Goal: Task Accomplishment & Management: Complete application form

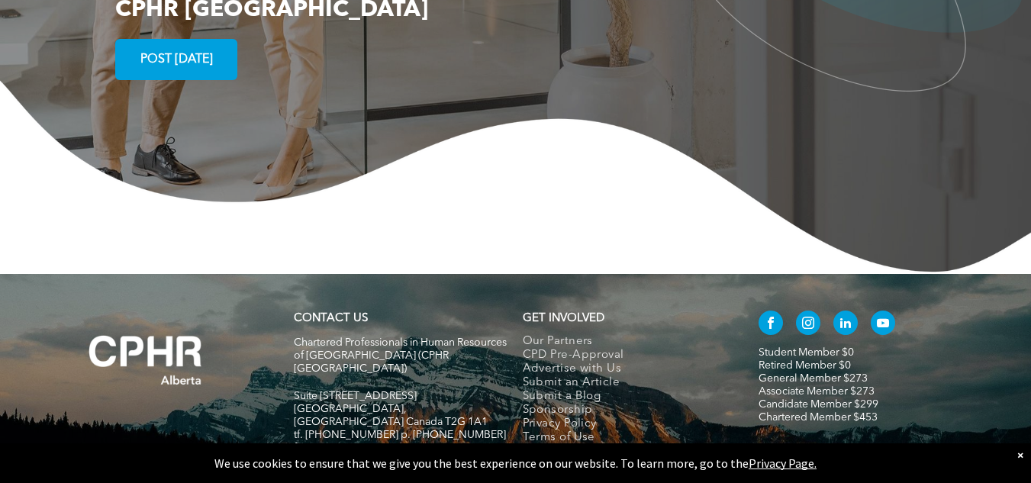
scroll to position [2841, 0]
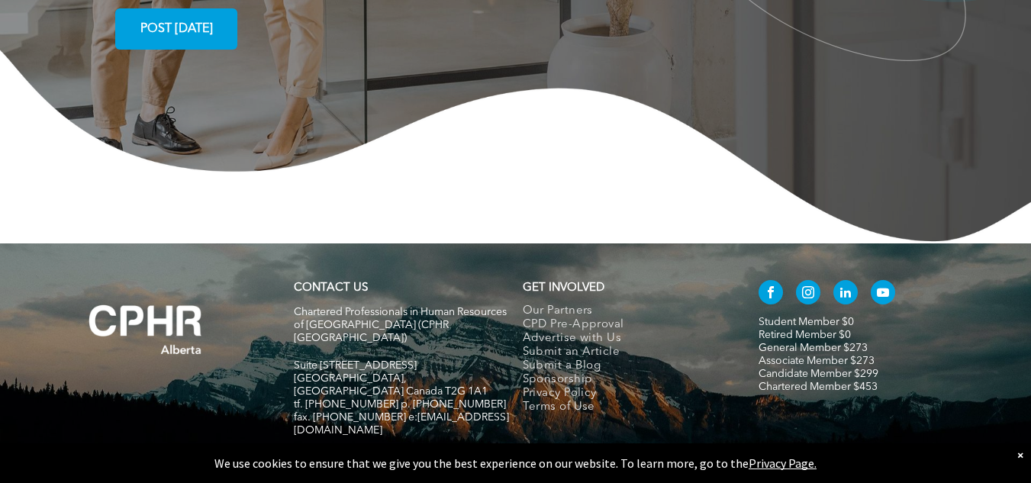
click at [1018, 453] on div "×" at bounding box center [1021, 454] width 6 height 15
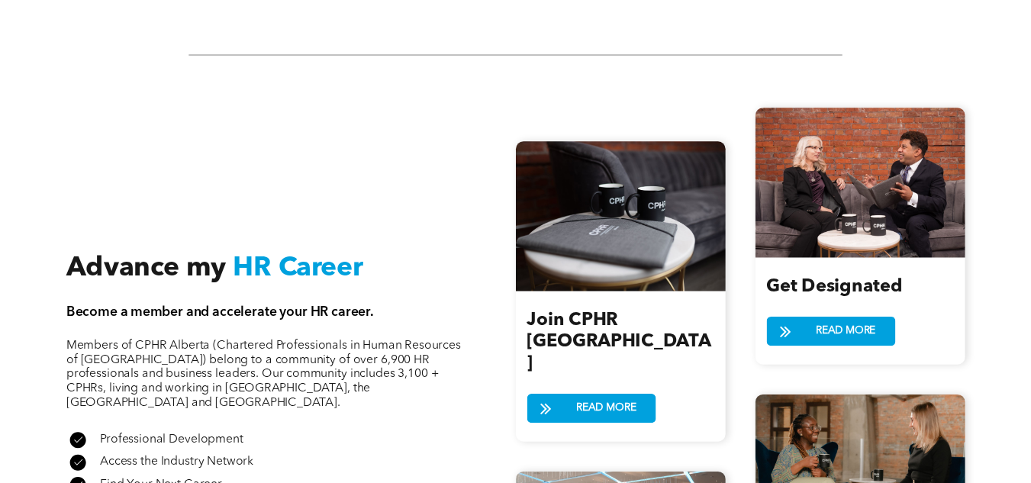
scroll to position [1521, 0]
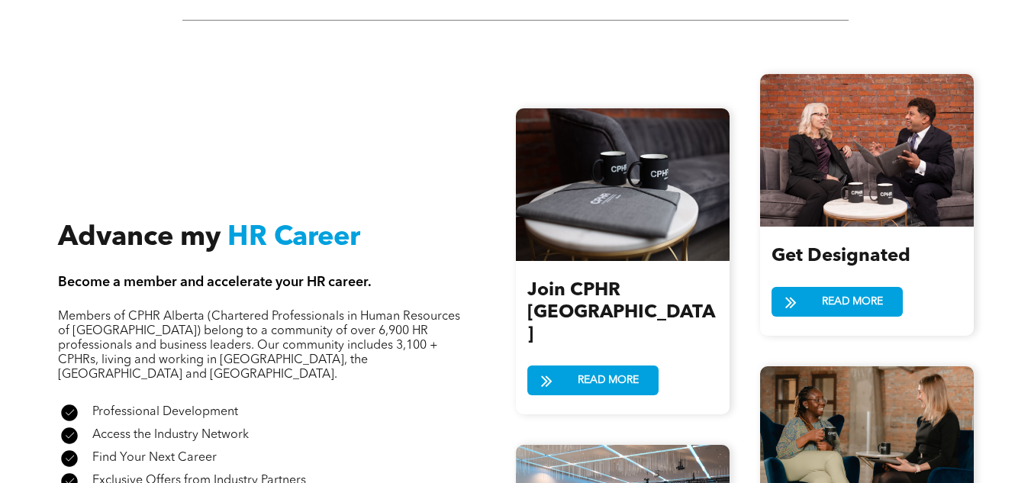
click at [608, 250] on div at bounding box center [623, 184] width 214 height 153
click at [592, 366] on span "READ MORE" at bounding box center [609, 380] width 72 height 28
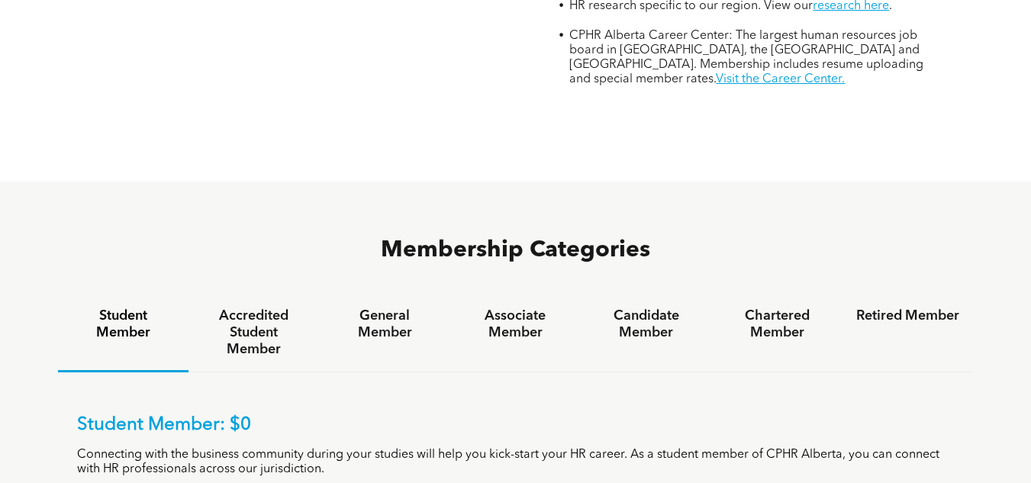
scroll to position [812, 0]
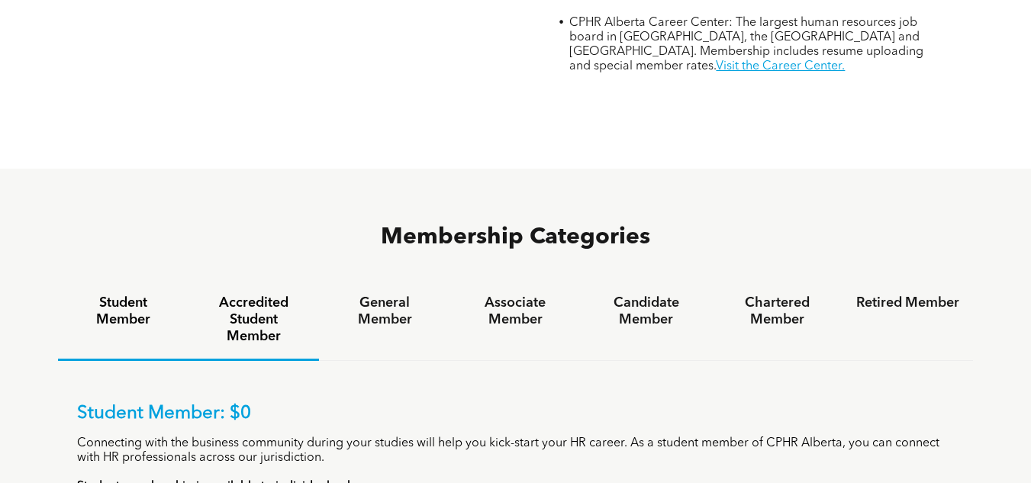
click at [289, 295] on h4 "Accredited Student Member" at bounding box center [253, 320] width 103 height 50
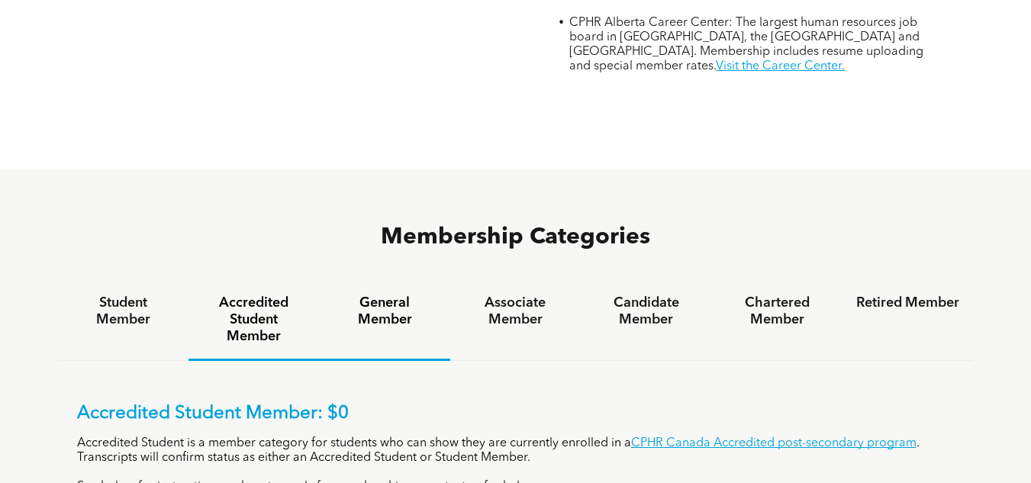
click at [356, 295] on h4 "General Member" at bounding box center [384, 312] width 103 height 34
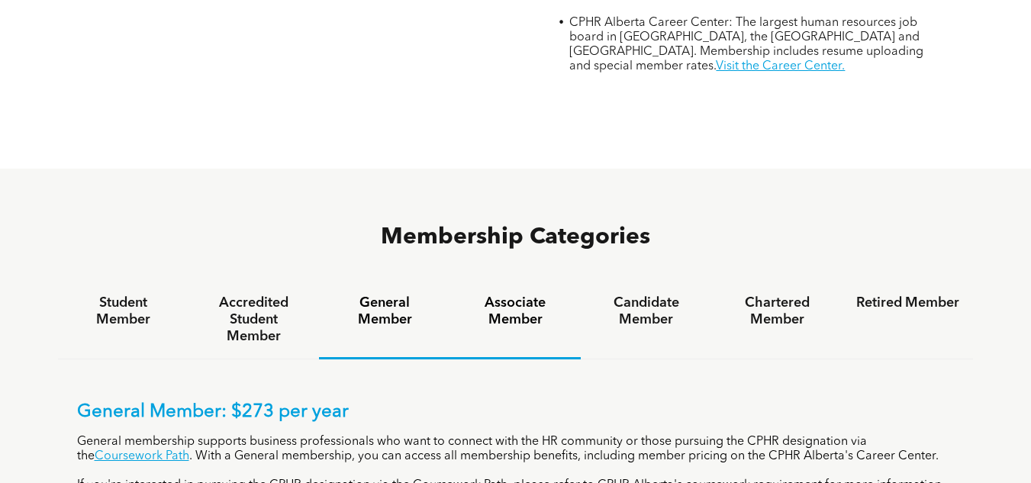
click at [519, 295] on h4 "Associate Member" at bounding box center [515, 312] width 103 height 34
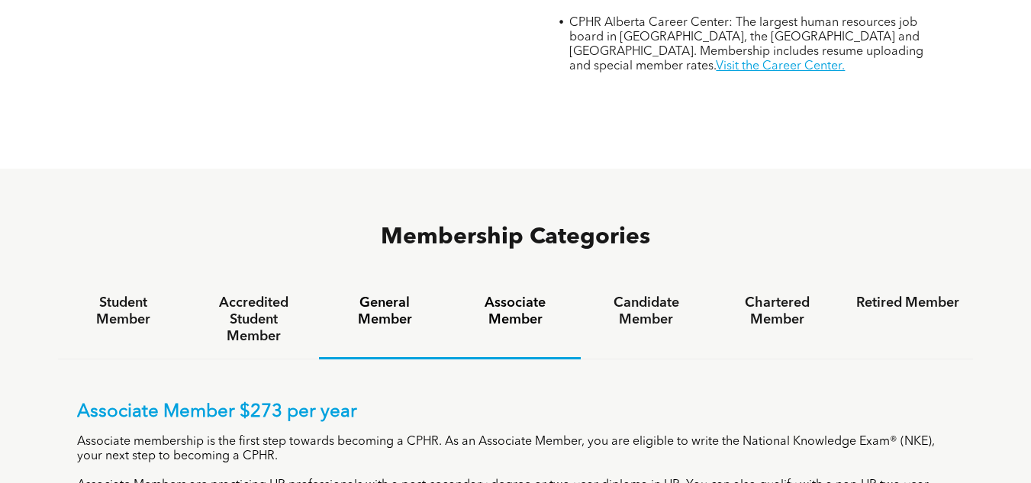
click at [406, 295] on h4 "General Member" at bounding box center [384, 312] width 103 height 34
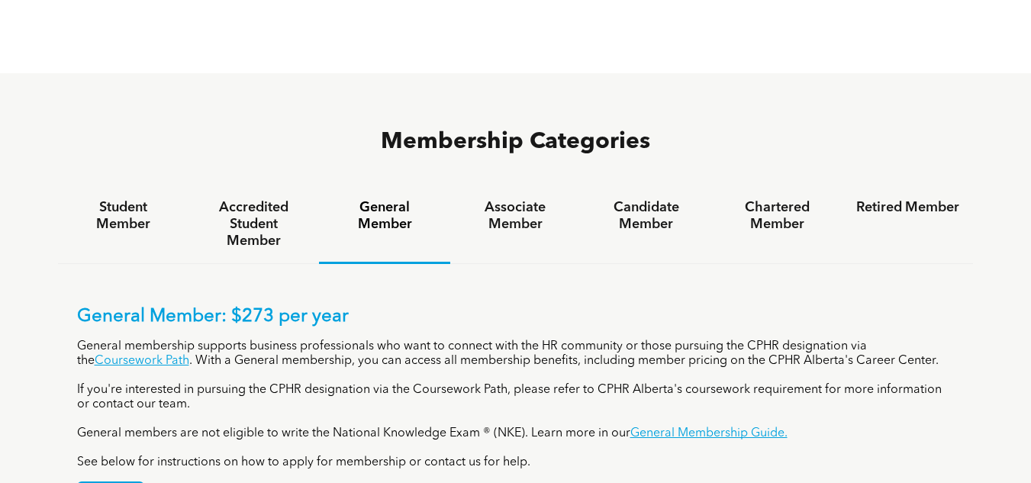
scroll to position [914, 0]
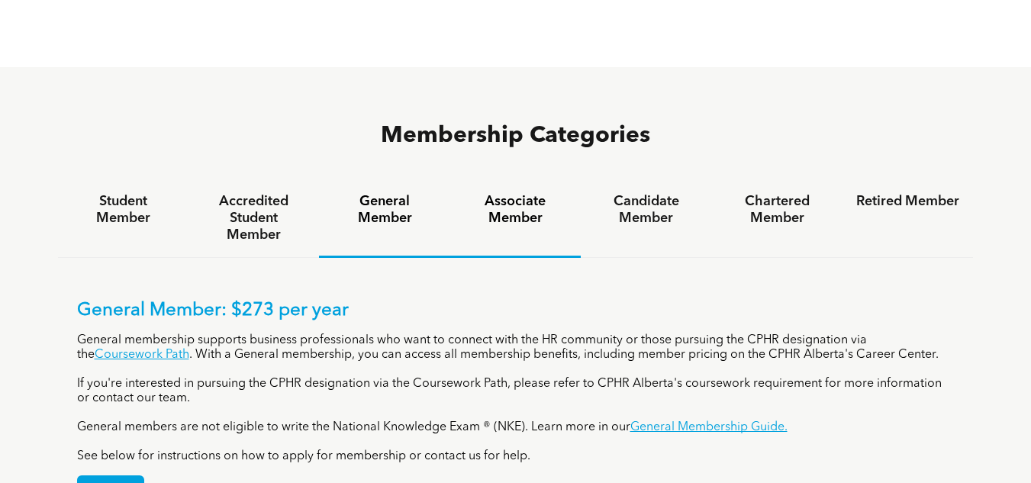
click at [518, 193] on h4 "Associate Member" at bounding box center [515, 210] width 103 height 34
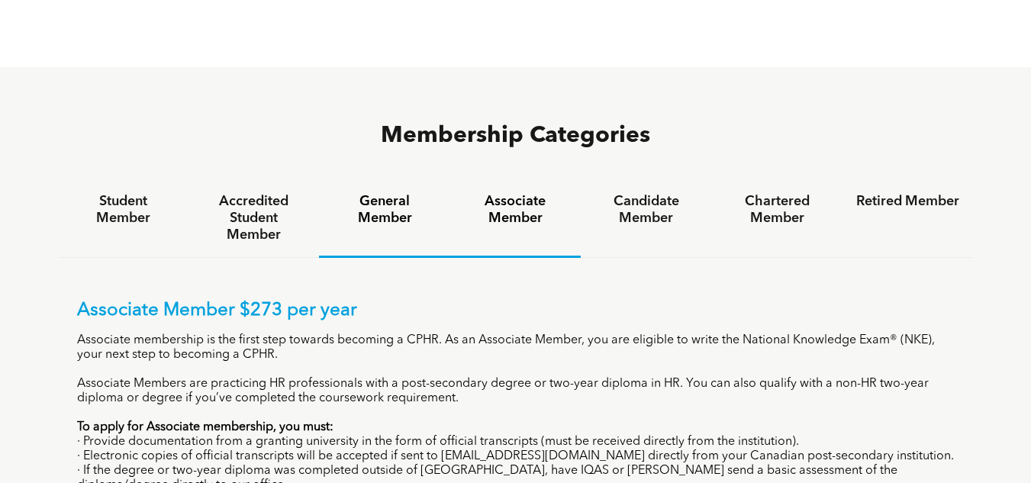
click at [382, 193] on h4 "General Member" at bounding box center [384, 210] width 103 height 34
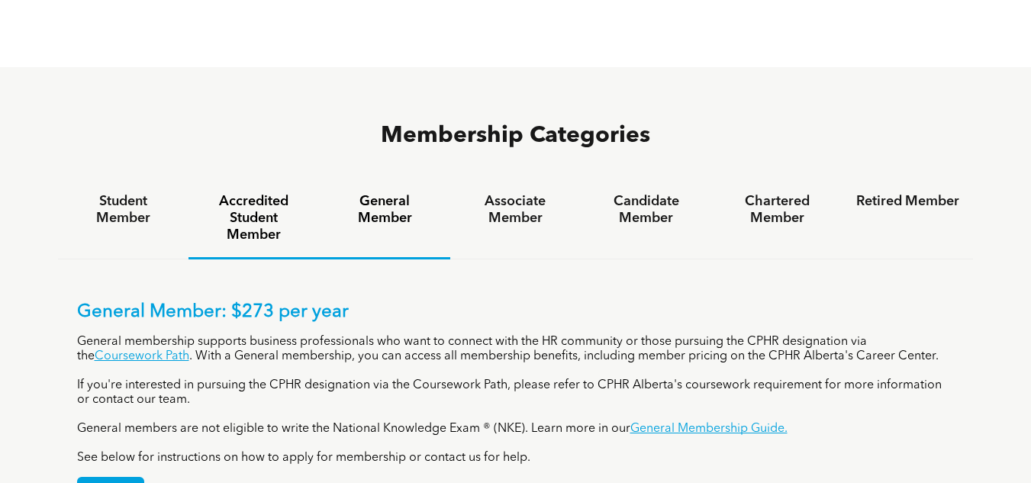
click at [255, 193] on h4 "Accredited Student Member" at bounding box center [253, 218] width 103 height 50
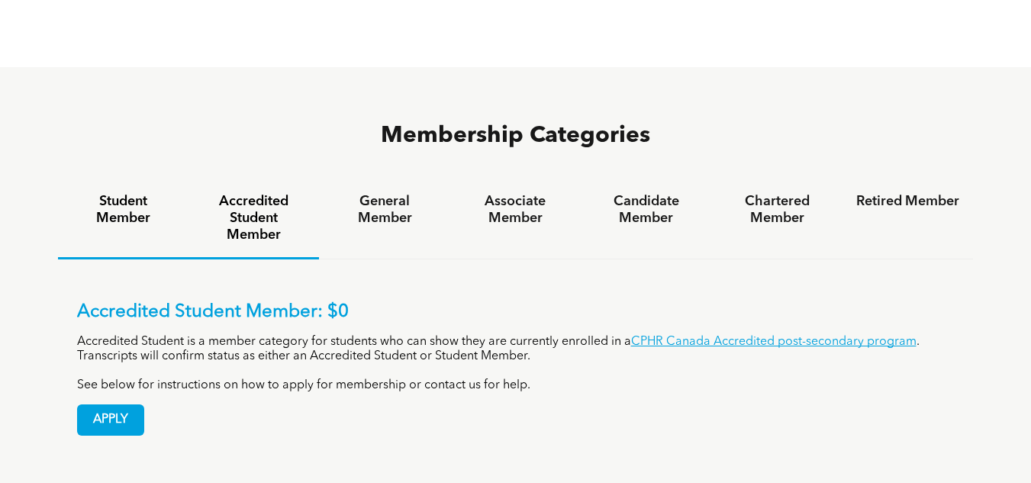
click at [135, 193] on h4 "Student Member" at bounding box center [123, 210] width 103 height 34
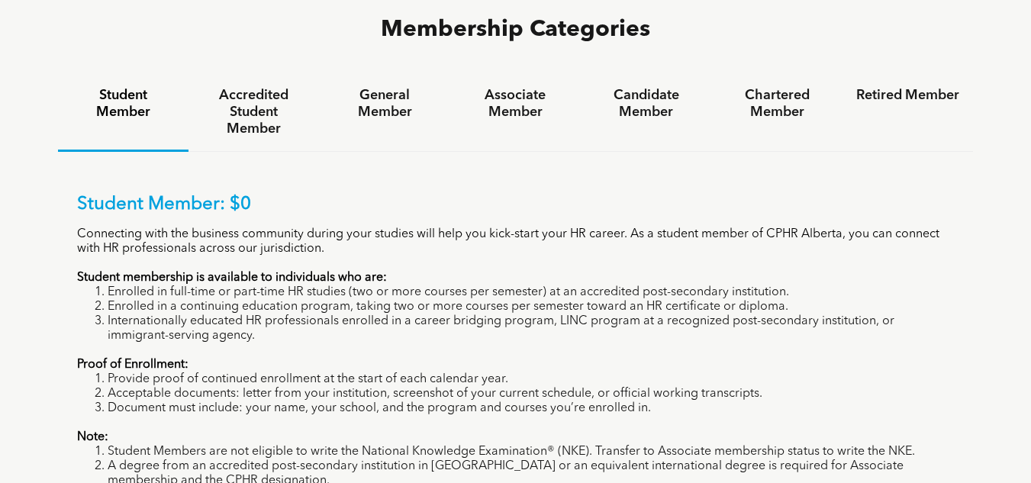
scroll to position [1026, 0]
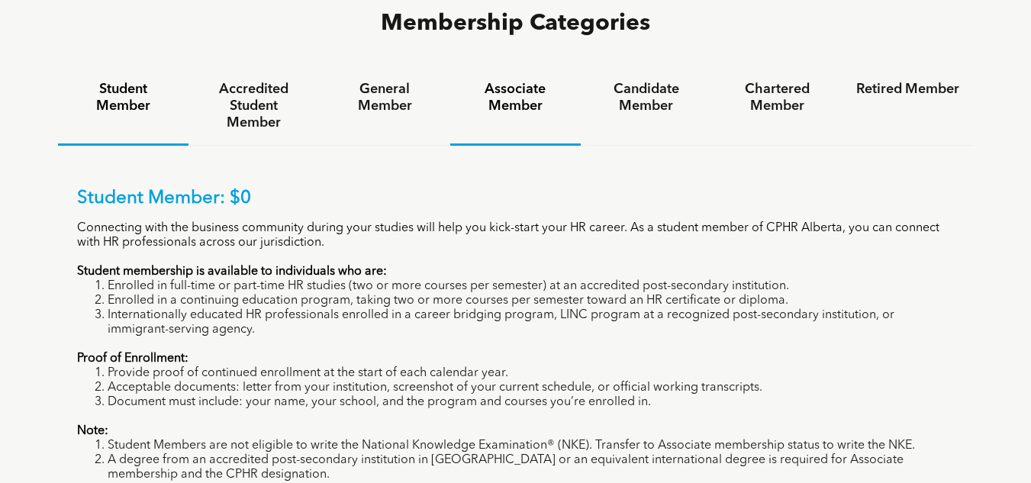
click at [547, 81] on h4 "Associate Member" at bounding box center [515, 98] width 103 height 34
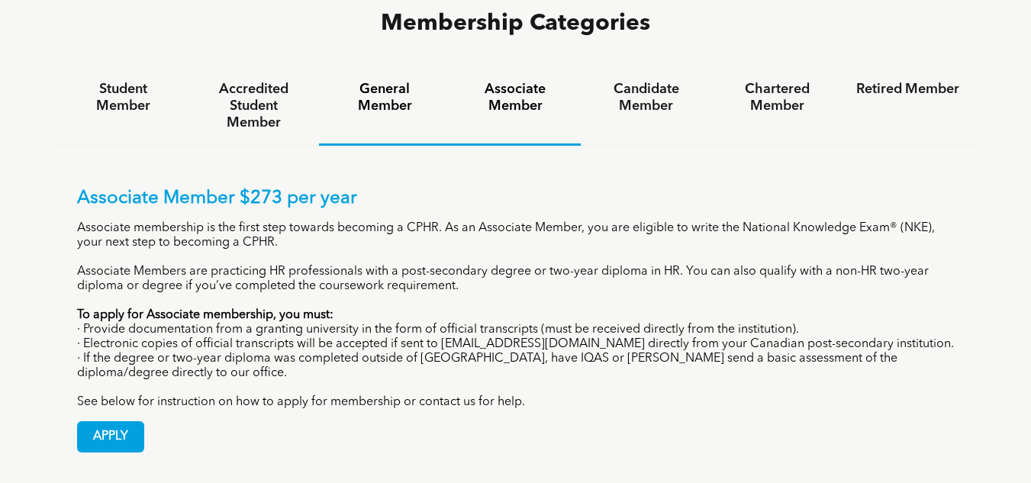
click at [395, 81] on h4 "General Member" at bounding box center [384, 98] width 103 height 34
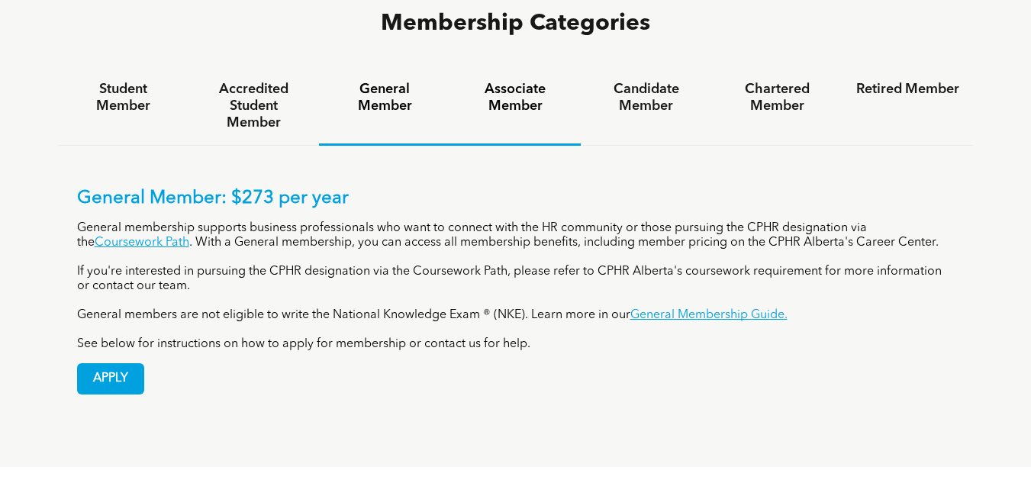
click at [499, 67] on div "Associate Member" at bounding box center [515, 106] width 131 height 79
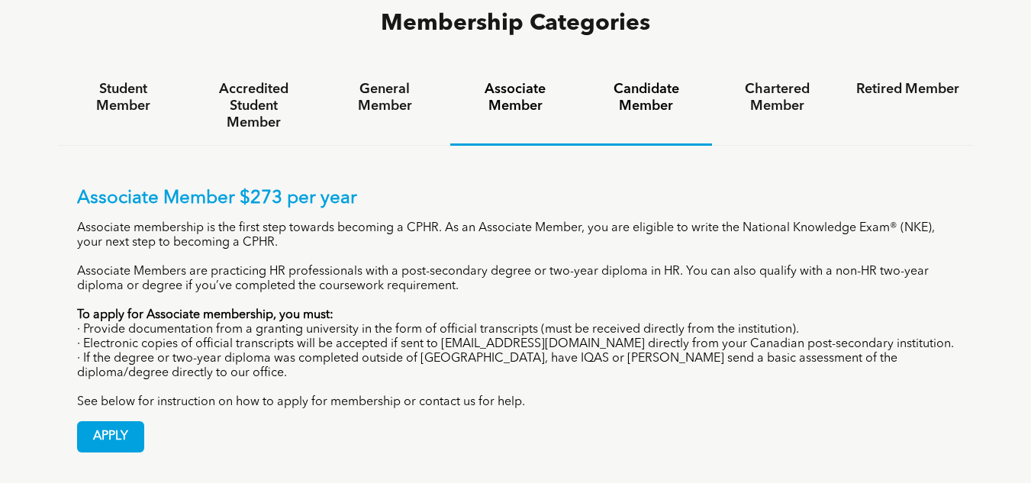
click at [669, 81] on h4 "Candidate Member" at bounding box center [646, 98] width 103 height 34
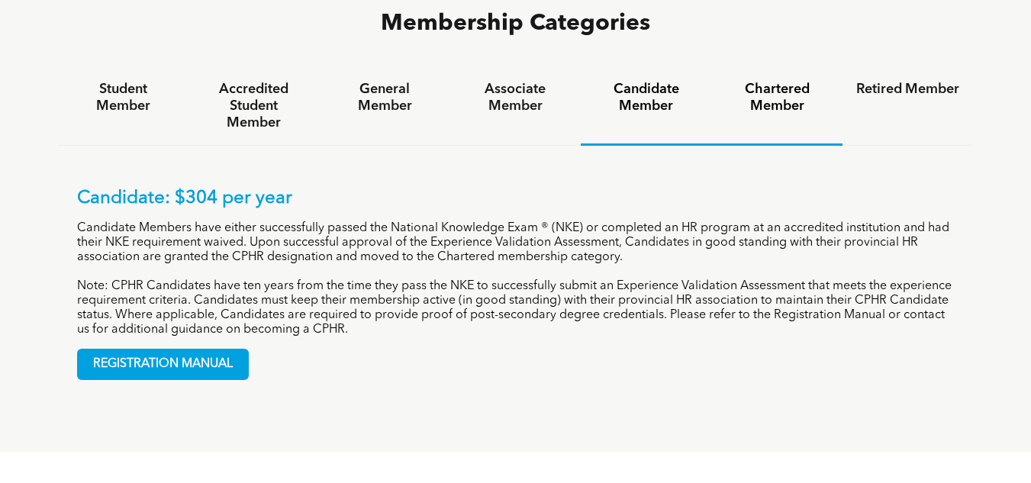
click at [759, 81] on h4 "Chartered Member" at bounding box center [777, 98] width 103 height 34
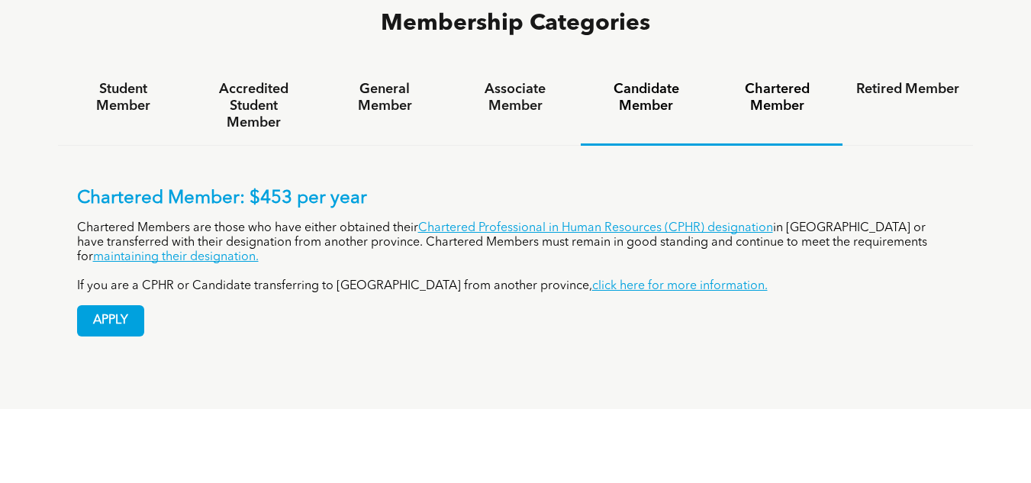
click at [627, 81] on h4 "Candidate Member" at bounding box center [646, 98] width 103 height 34
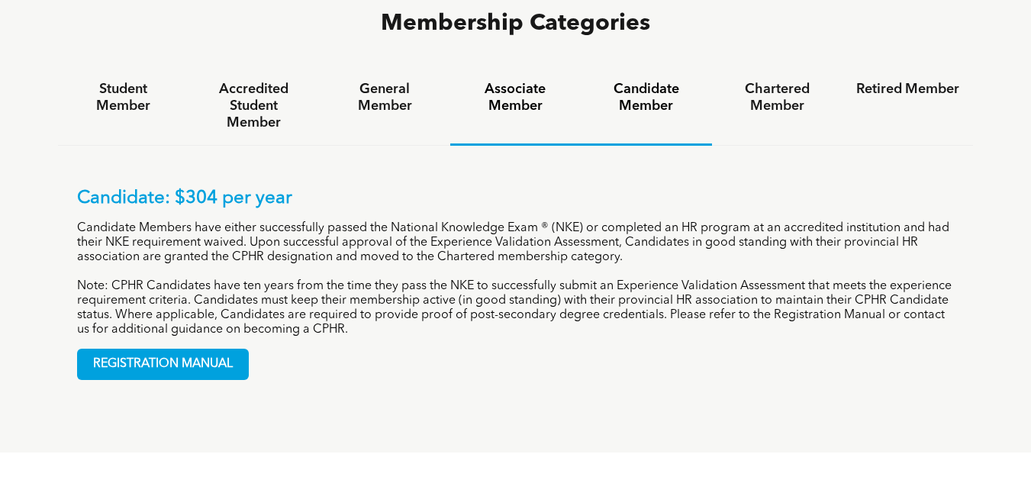
click at [527, 81] on h4 "Associate Member" at bounding box center [515, 98] width 103 height 34
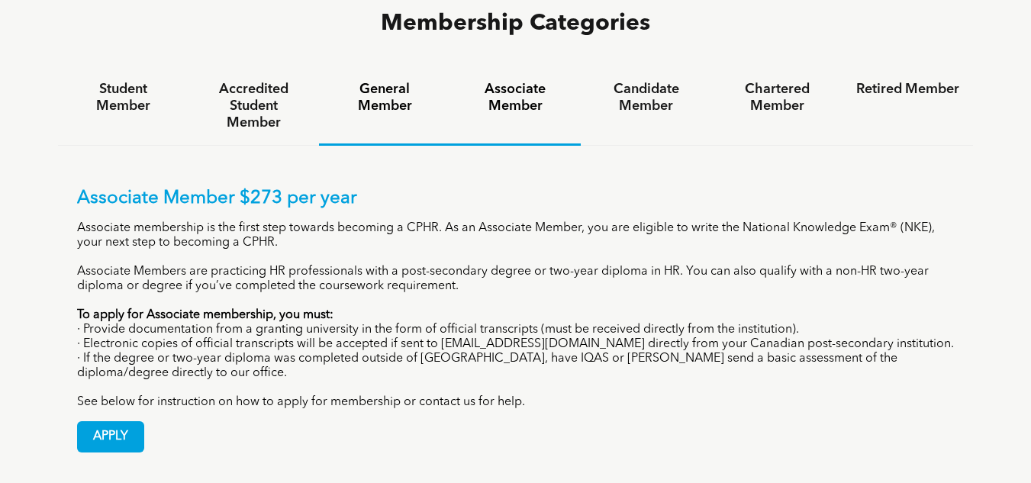
click at [388, 81] on h4 "General Member" at bounding box center [384, 98] width 103 height 34
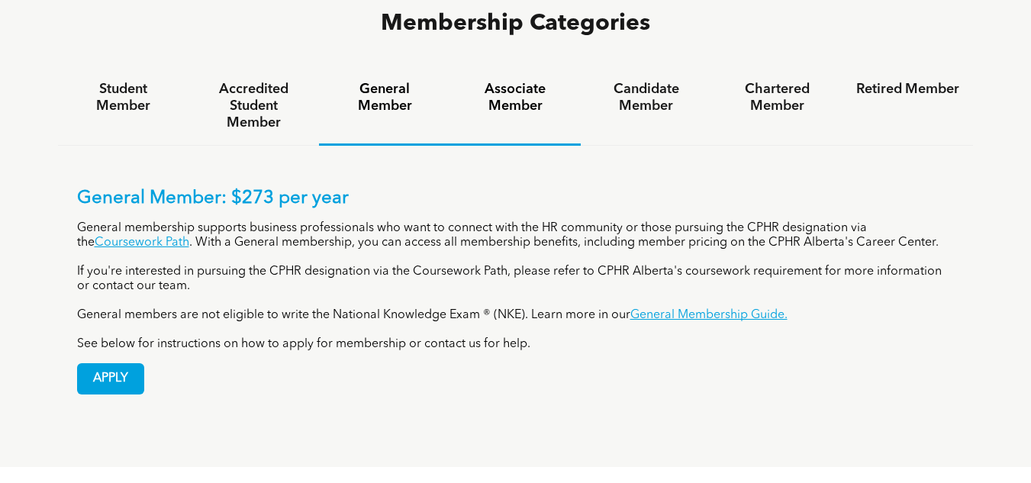
click at [495, 81] on h4 "Associate Member" at bounding box center [515, 98] width 103 height 34
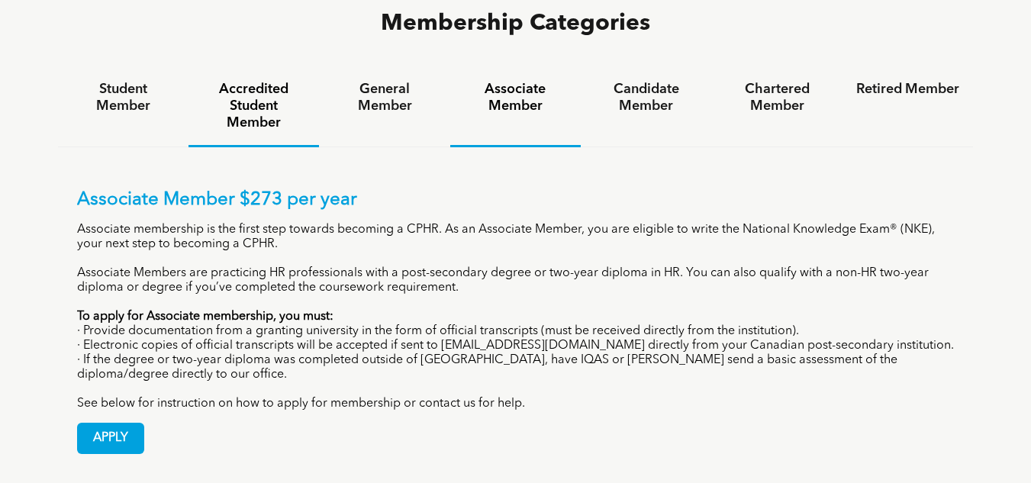
click at [279, 81] on h4 "Accredited Student Member" at bounding box center [253, 106] width 103 height 50
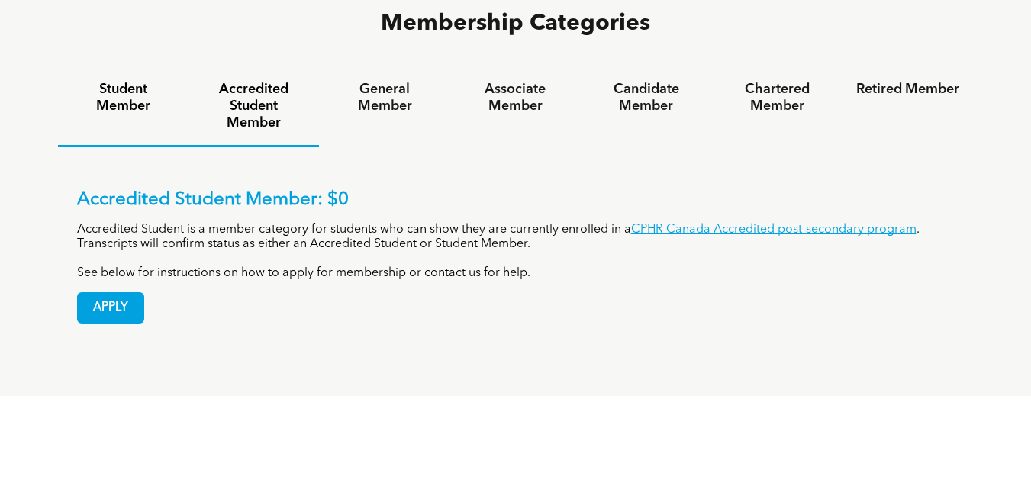
click at [154, 81] on h4 "Student Member" at bounding box center [123, 98] width 103 height 34
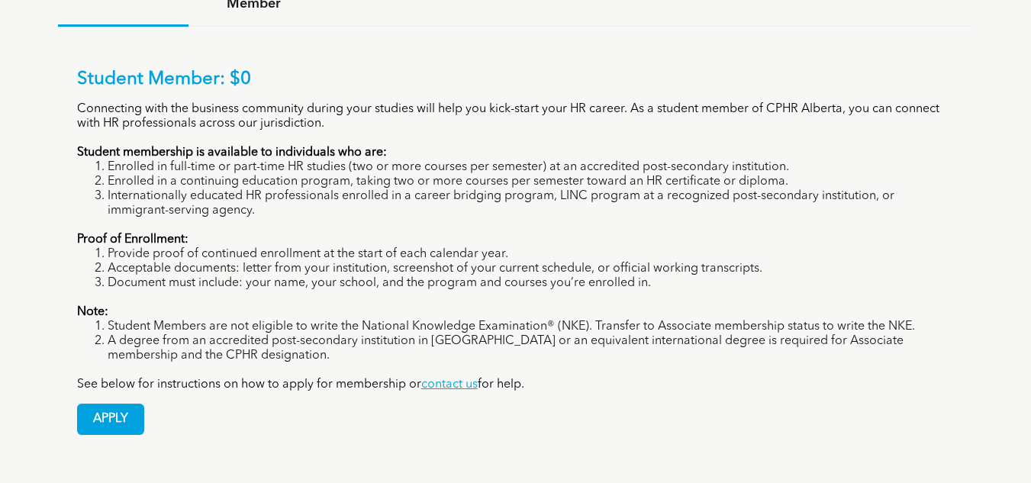
scroll to position [1205, 0]
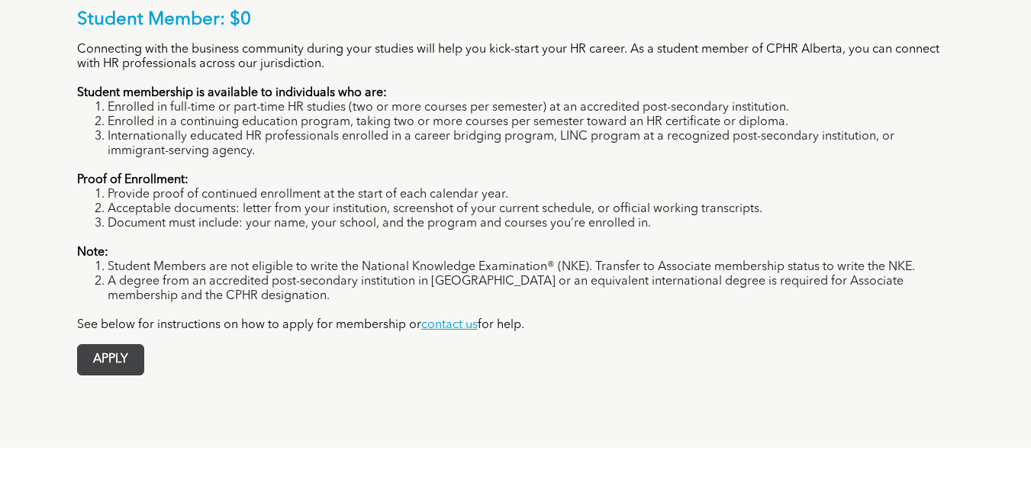
click at [111, 345] on span "APPLY" at bounding box center [111, 360] width 66 height 30
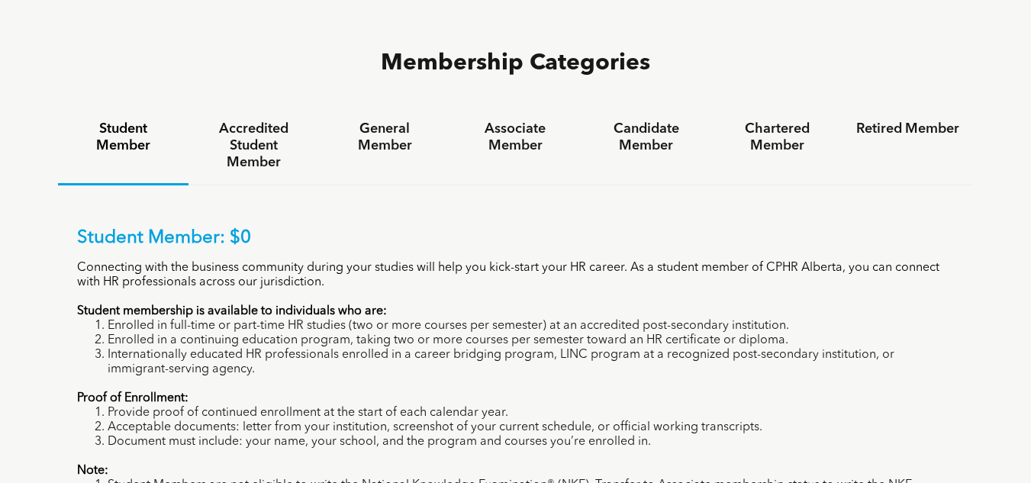
scroll to position [1132, 0]
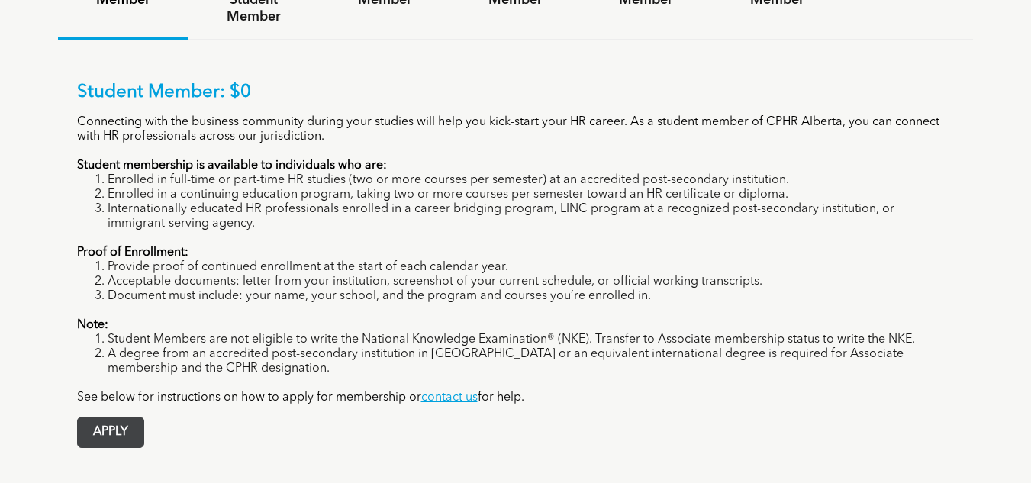
click at [112, 418] on span "APPLY" at bounding box center [111, 433] width 66 height 30
drag, startPoint x: 1030, startPoint y: 166, endPoint x: 1031, endPoint y: 153, distance: 13.8
click at [1031, 153] on div "Membership Categories Student Member Accredited Student Member General Member A…" at bounding box center [515, 185] width 1031 height 672
